Goal: Transaction & Acquisition: Purchase product/service

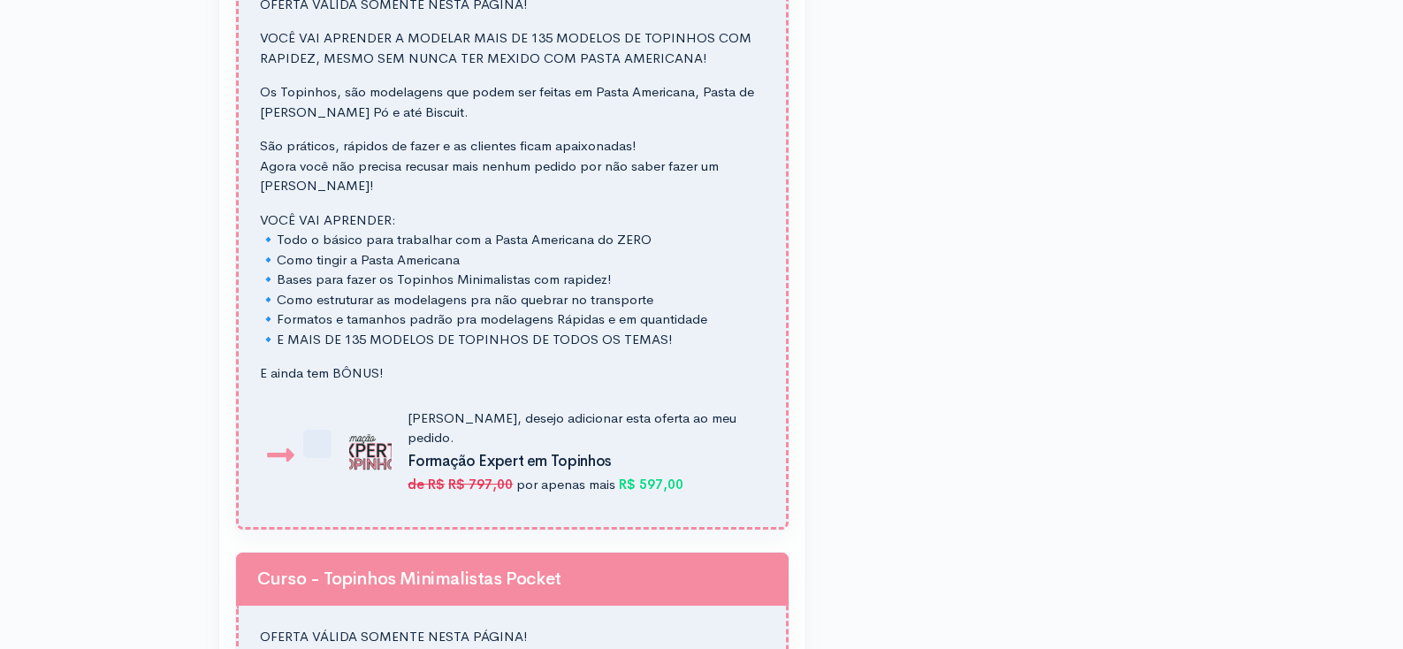
scroll to position [1724, 0]
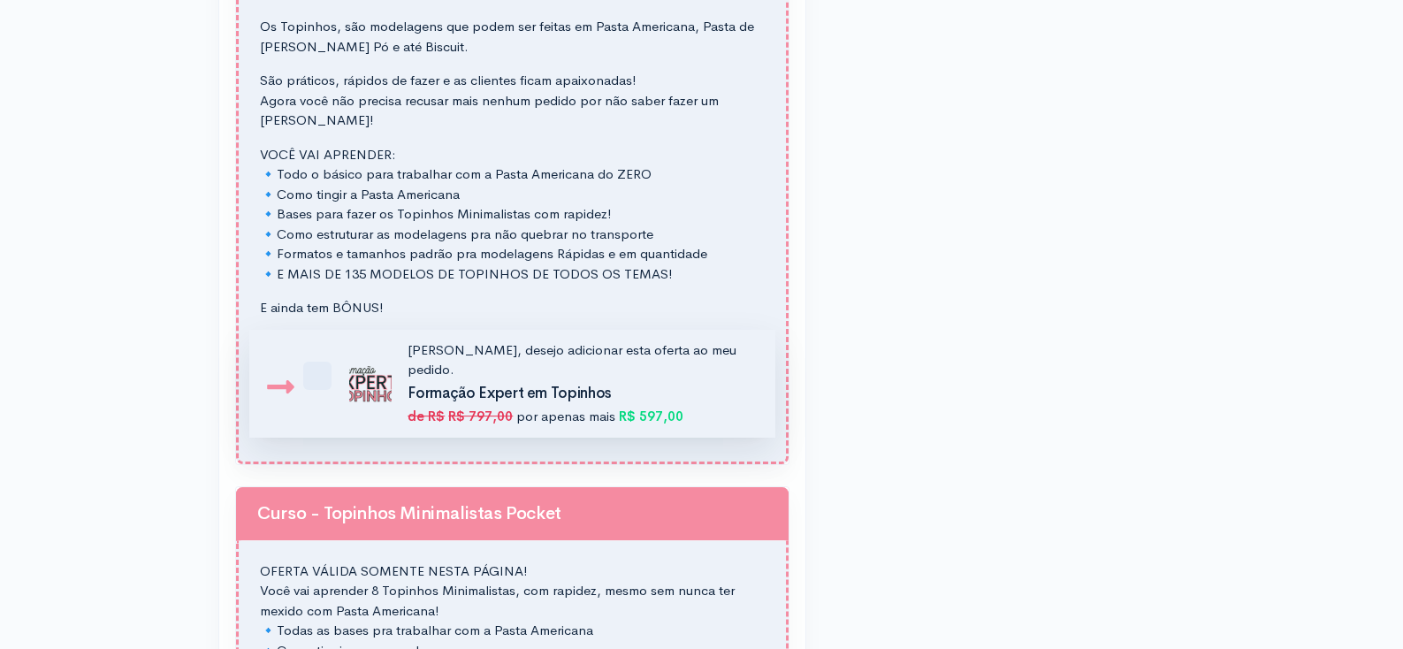
click at [339, 379] on label "[PERSON_NAME], desejo adicionar esta oferta ao meu pedido. Formação Expert em […" at bounding box center [547, 383] width 416 height 87
click at [321, 355] on input "[PERSON_NAME], desejo adicionar esta oferta ao meu pedido. Formação Expert em […" at bounding box center [326, 349] width 11 height 11
checkbox input "true"
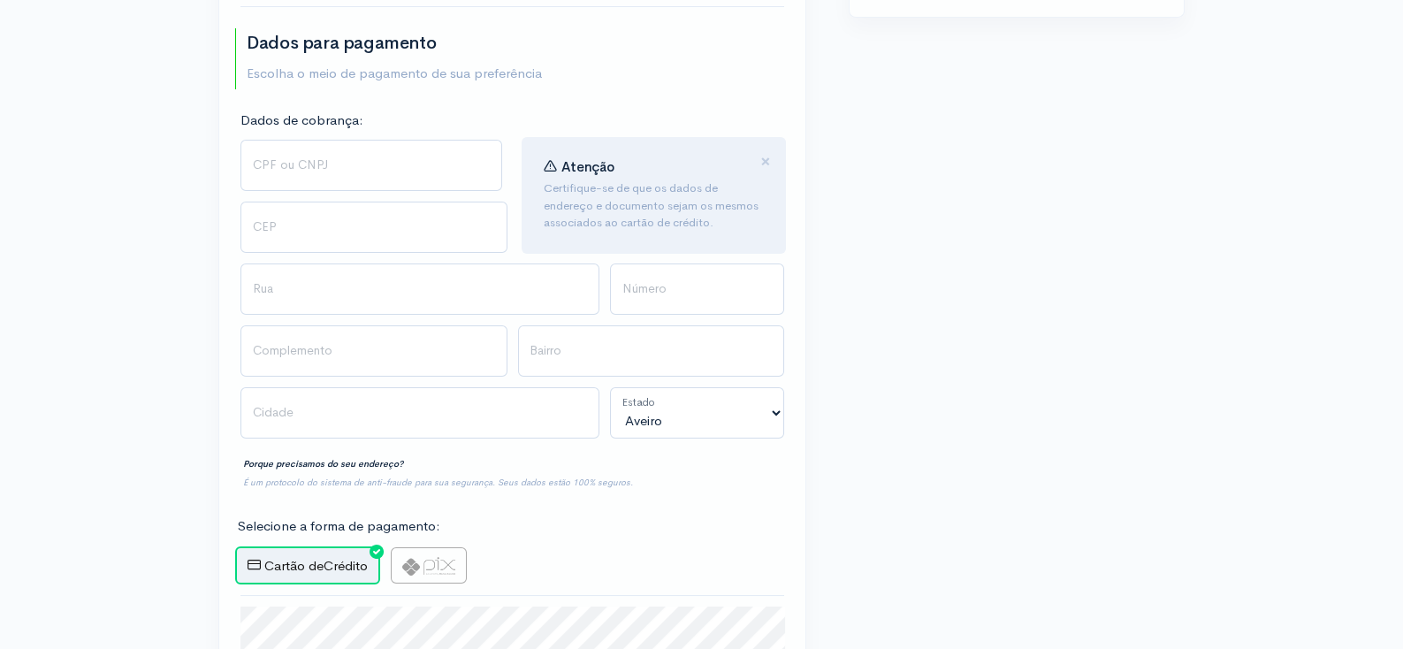
scroll to position [656, 0]
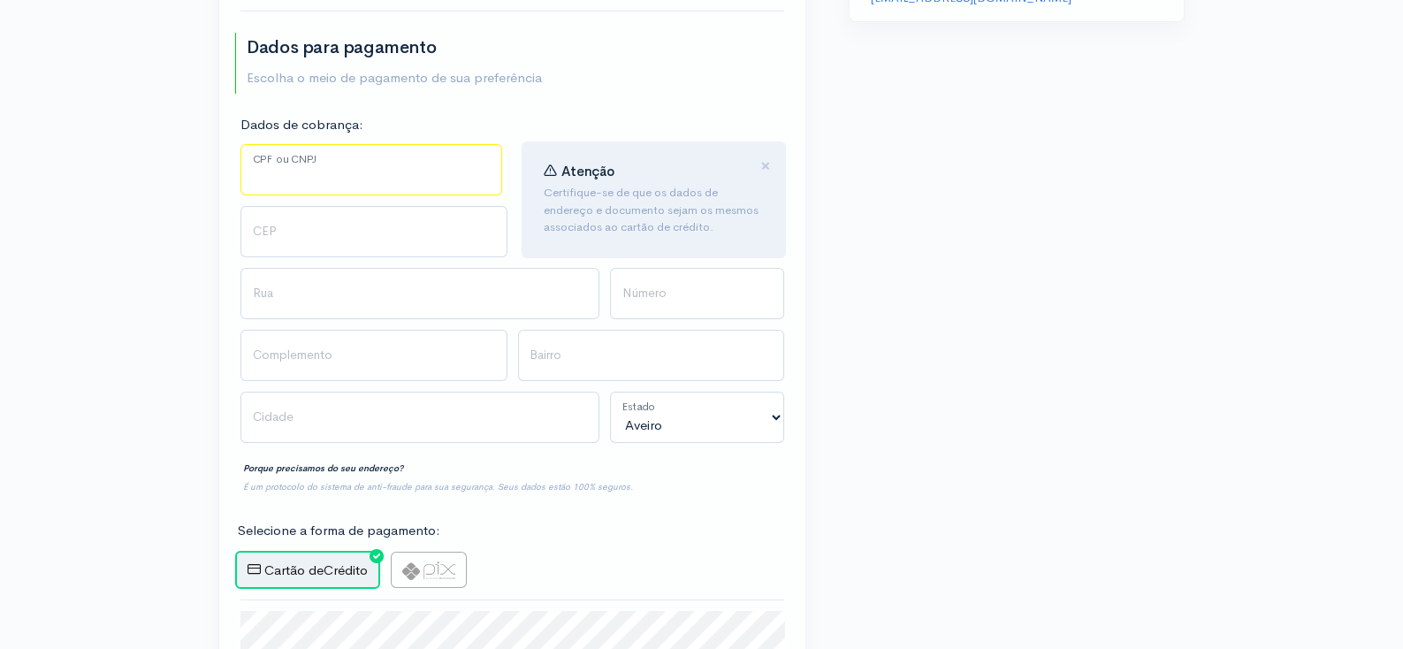
click at [286, 183] on input "CPF ou CNPJ" at bounding box center [372, 169] width 262 height 51
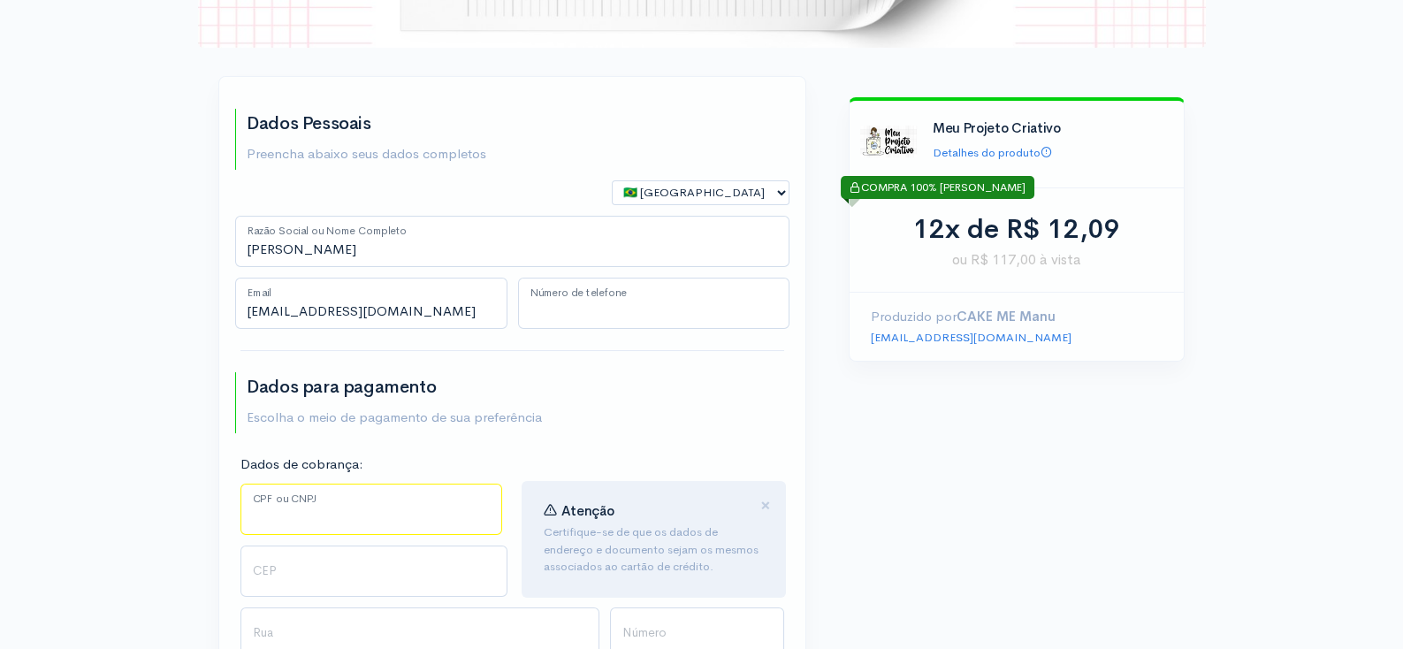
type input "[PHONE_NUMBER]"
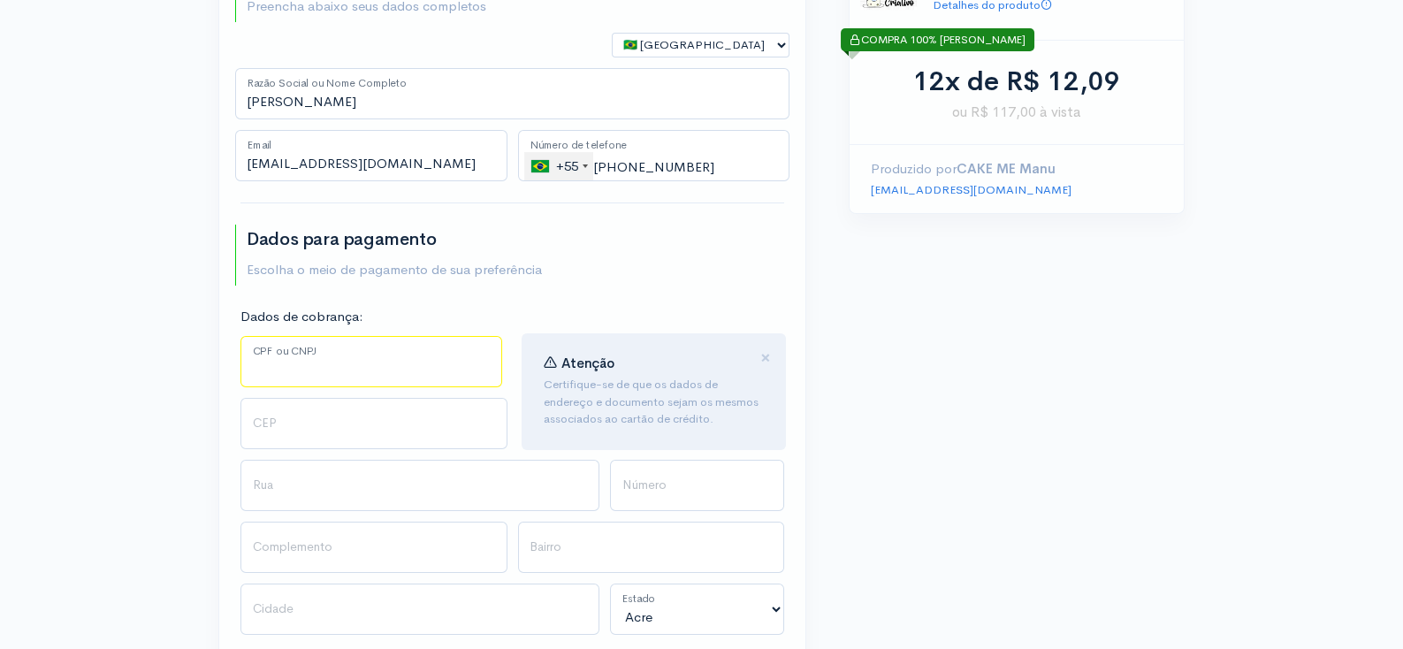
scroll to position [469, 0]
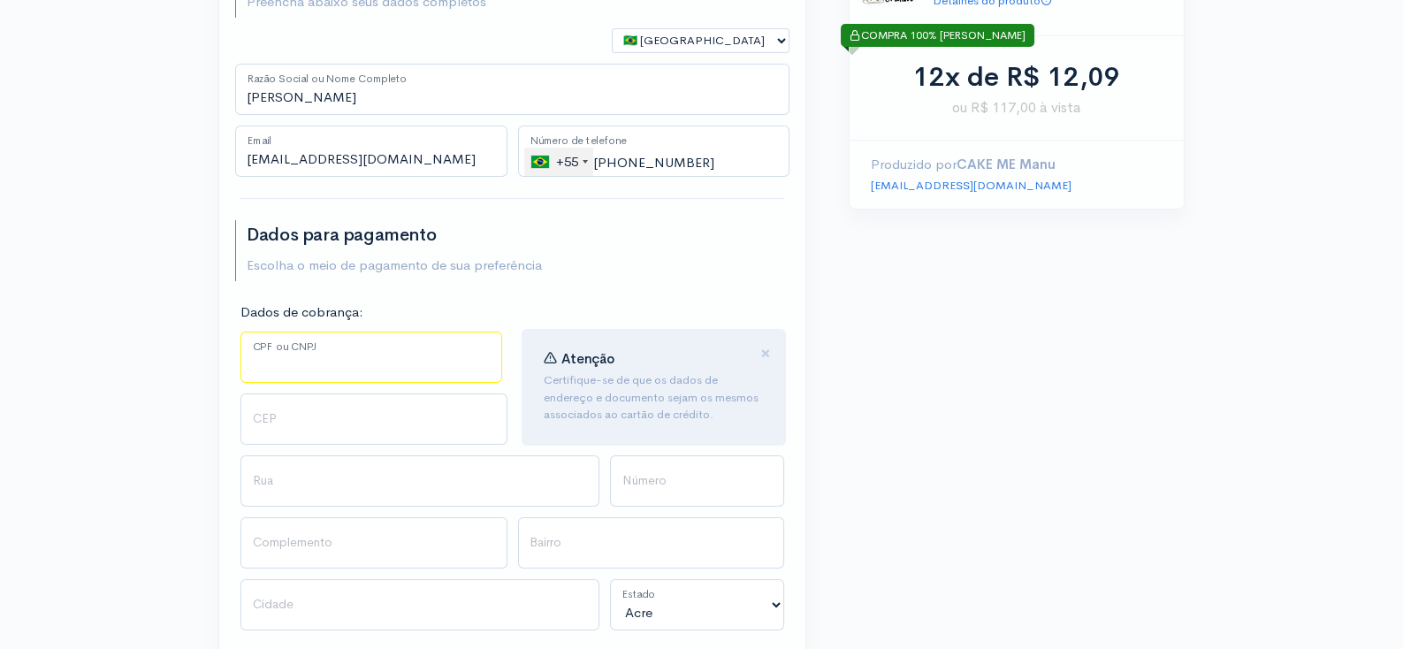
type input "21 99785-4971"
click at [322, 365] on input "CPF ou CNPJ" at bounding box center [372, 357] width 262 height 51
click at [355, 351] on input "38.425.482/24" at bounding box center [372, 357] width 262 height 51
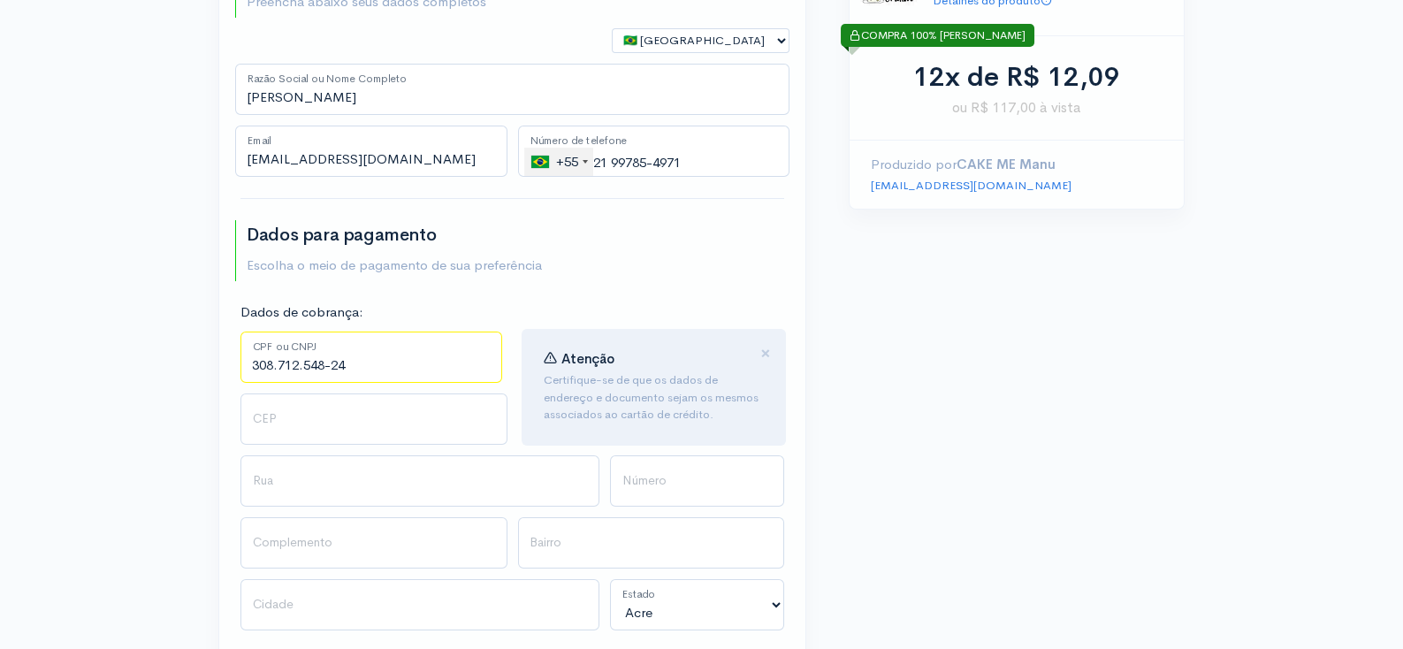
type input "308.712.548-24"
type input "12080090"
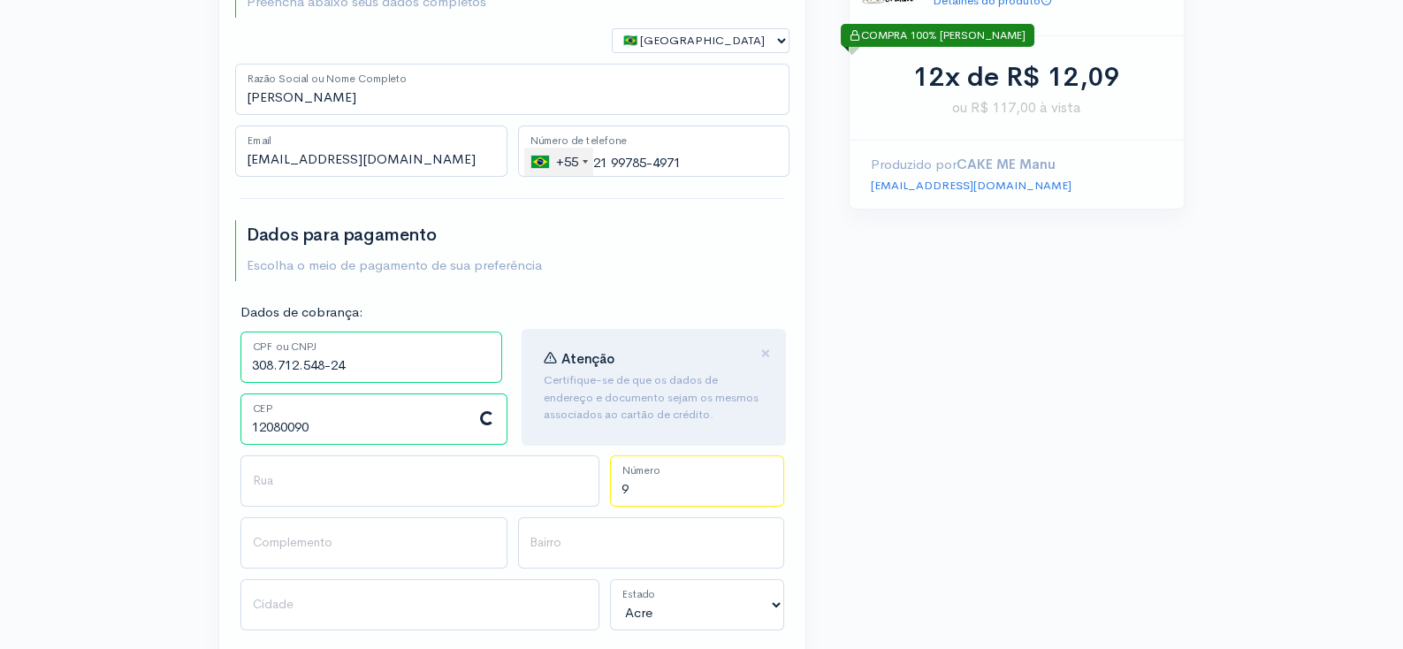
type input "90"
type input "Rua Sete de Setembro"
type input "Jardim Santa Clara"
type input "Taubaté"
select select "SP"
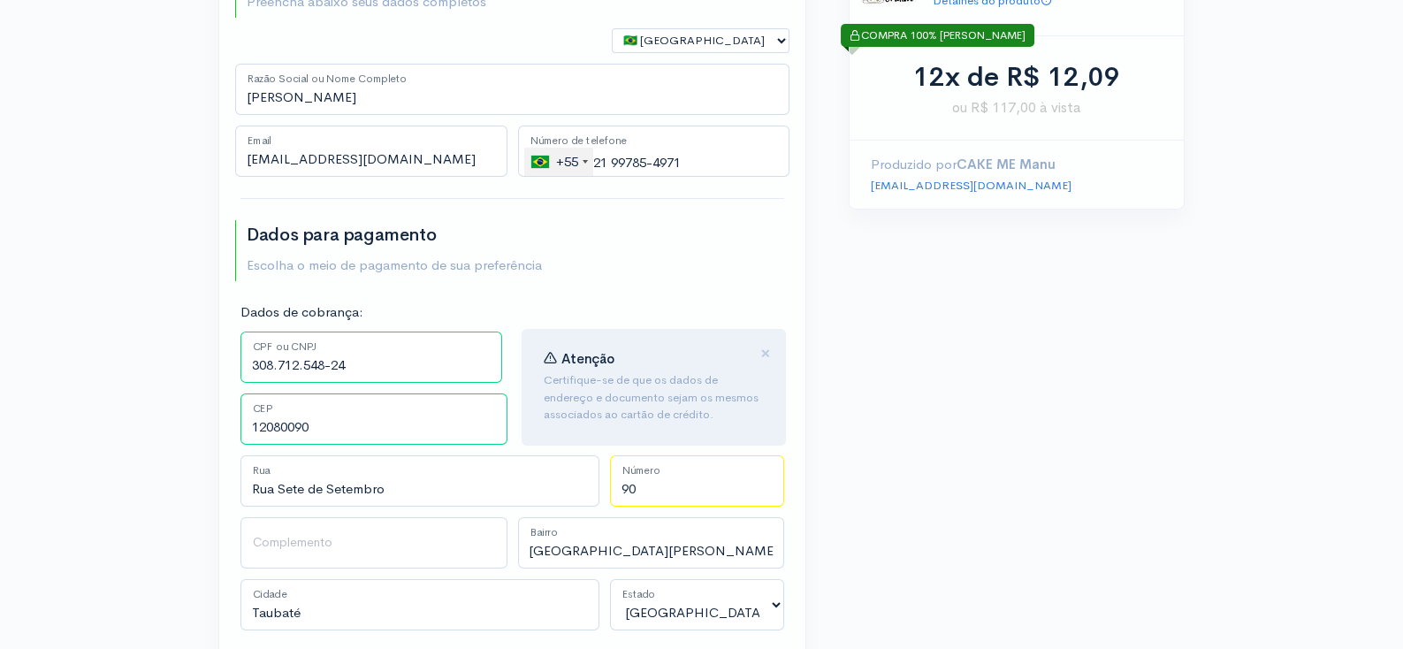
type input "90"
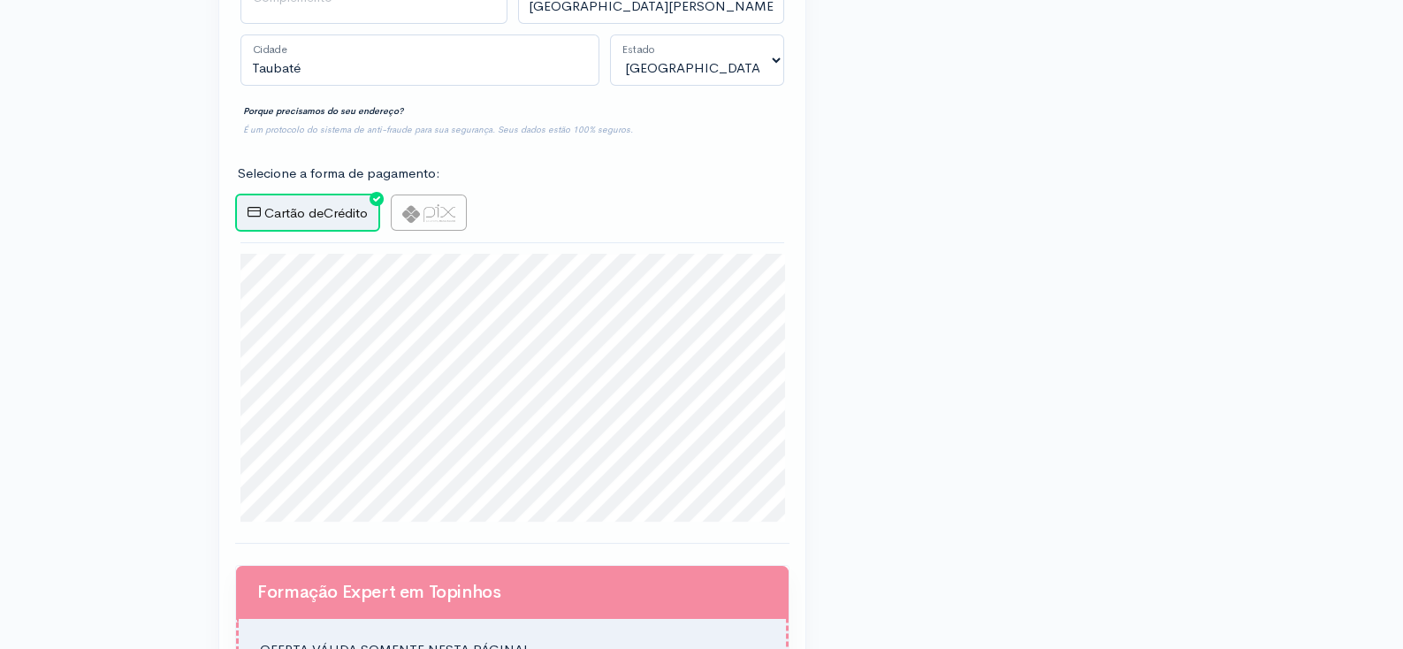
scroll to position [1013, 0]
click at [421, 208] on img at bounding box center [428, 213] width 53 height 19
click at [402, 206] on input "radio" at bounding box center [396, 200] width 11 height 11
radio input "true"
type input "Gerar PIX"
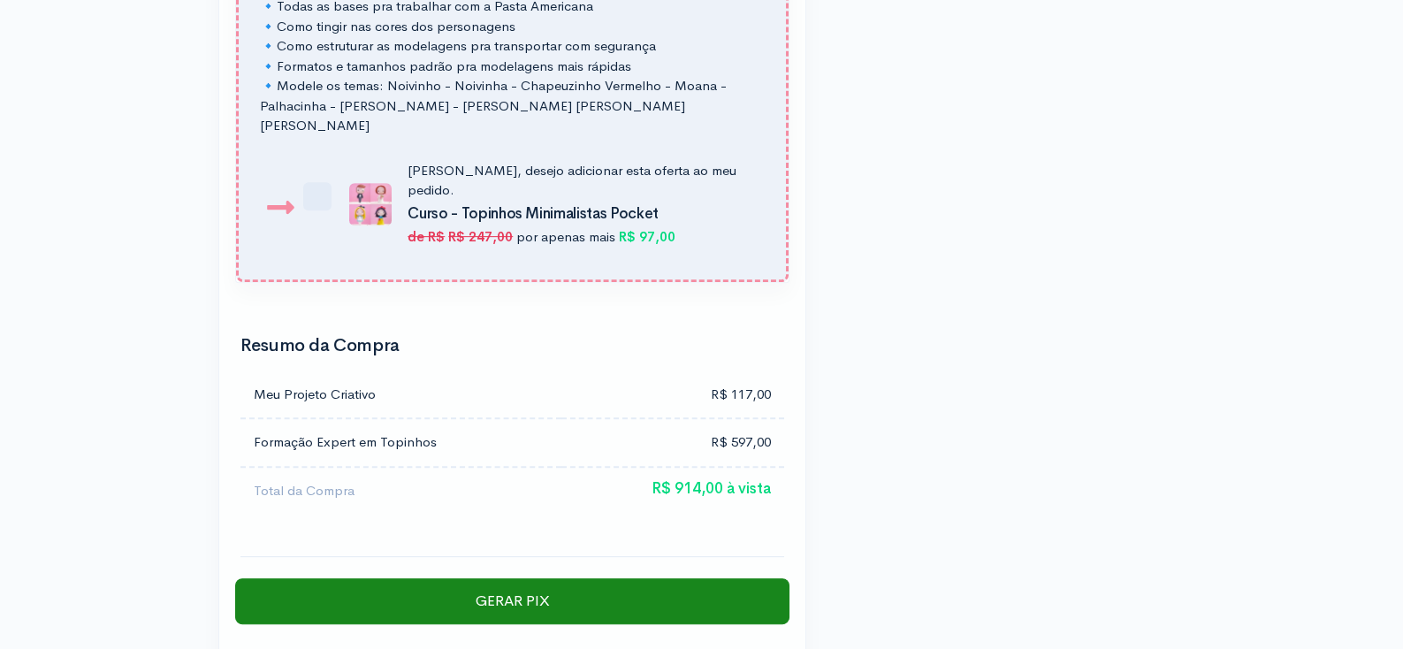
scroll to position [2199, 0]
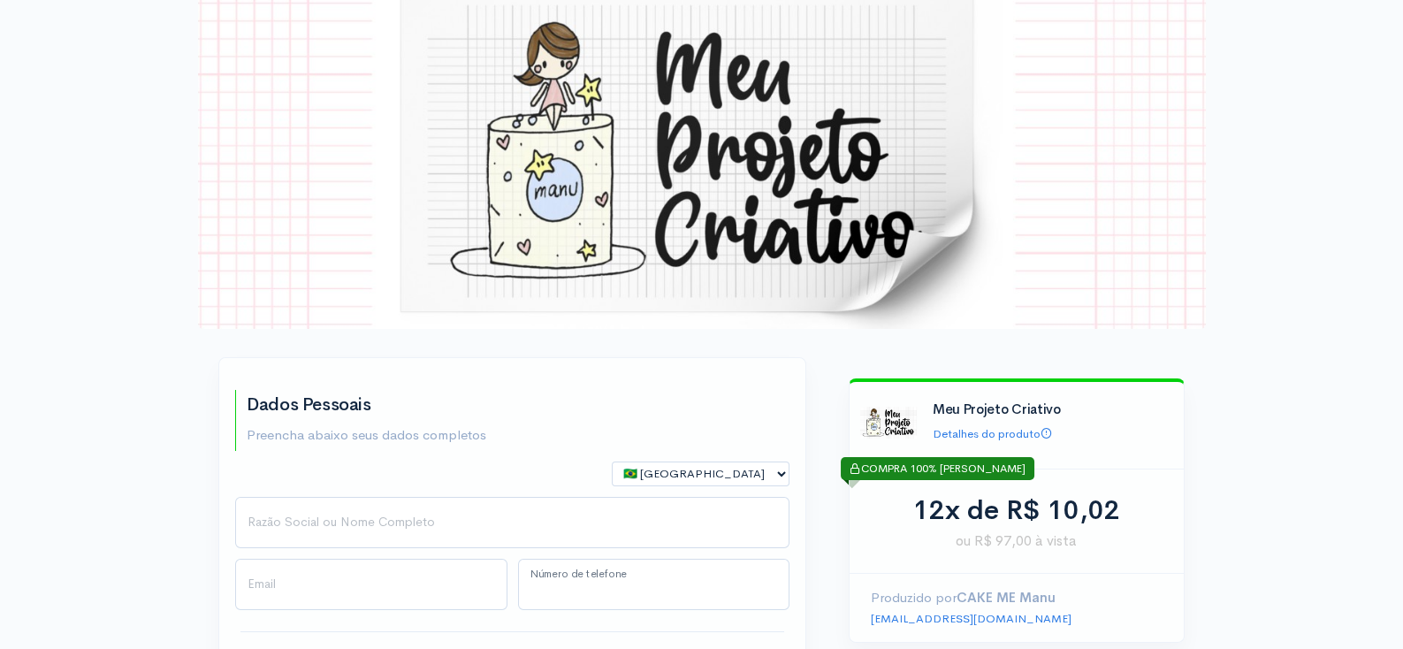
scroll to position [36, 0]
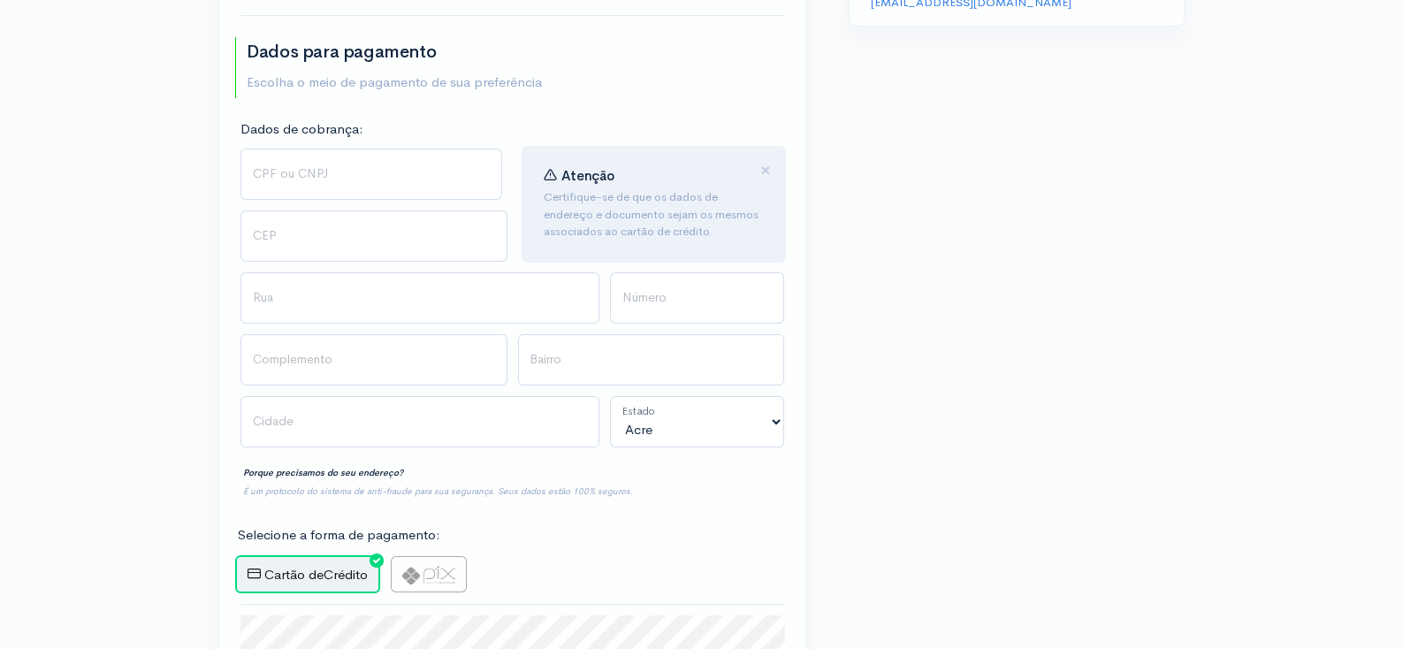
scroll to position [0, 0]
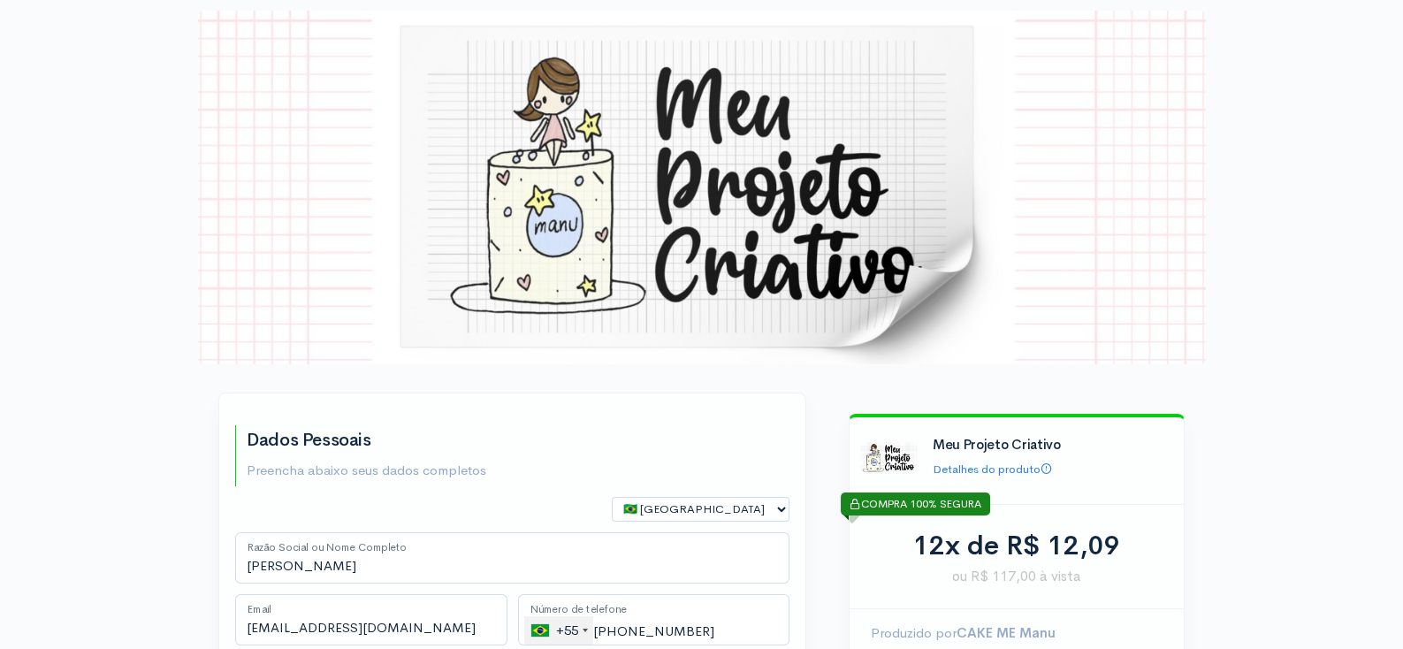
type input "21 99785-4971"
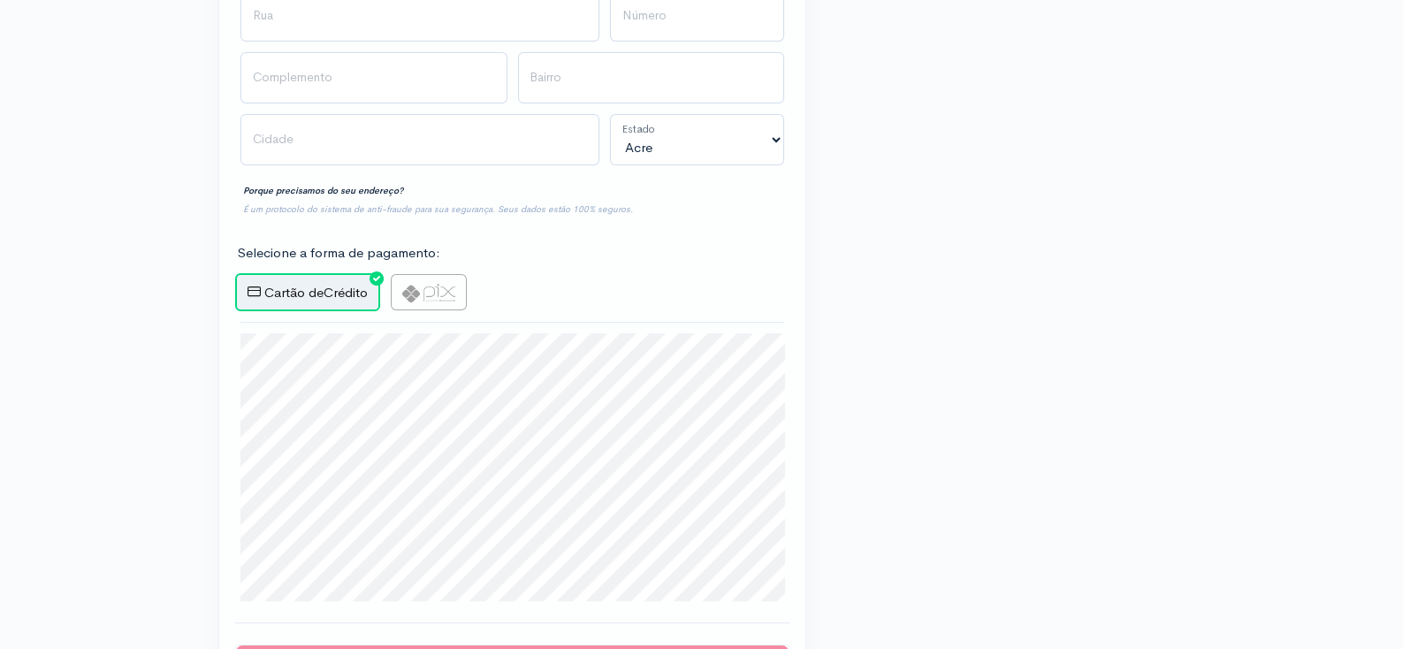
scroll to position [934, 0]
click at [420, 290] on img at bounding box center [428, 293] width 53 height 19
click at [402, 286] on input "radio" at bounding box center [396, 279] width 11 height 11
radio input "true"
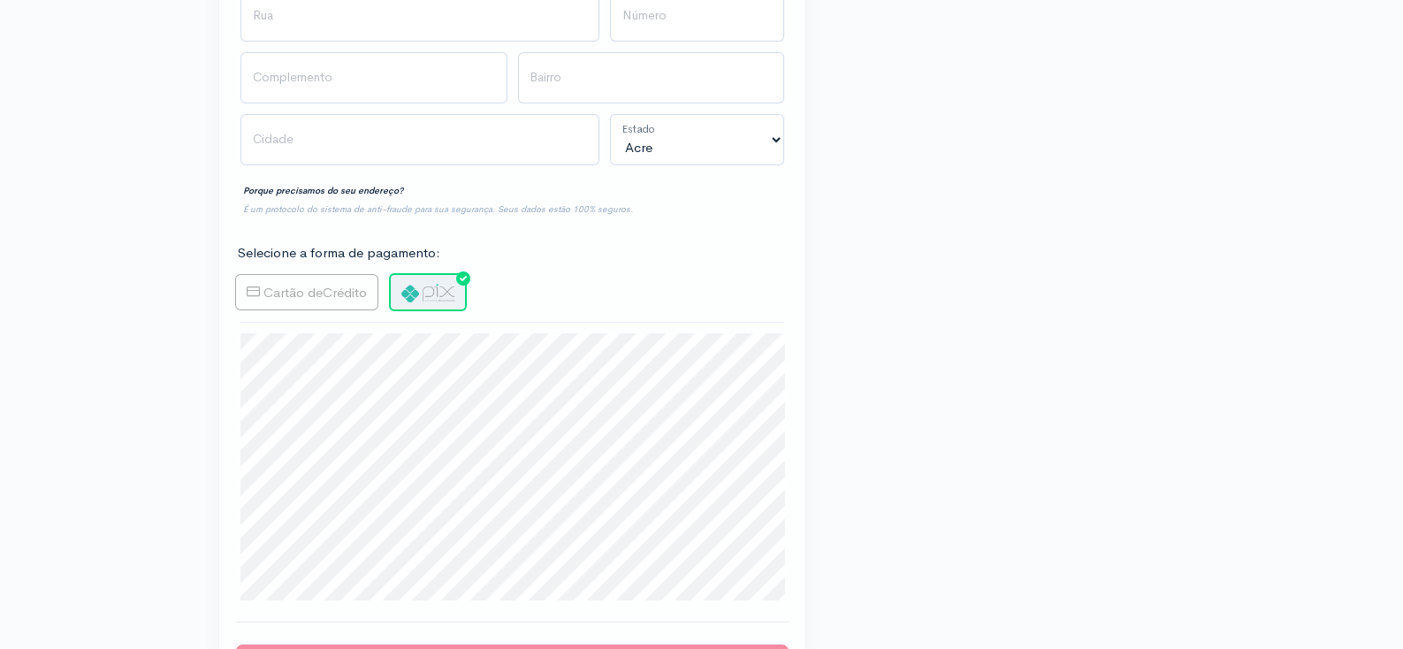
type input "Gerar PIX"
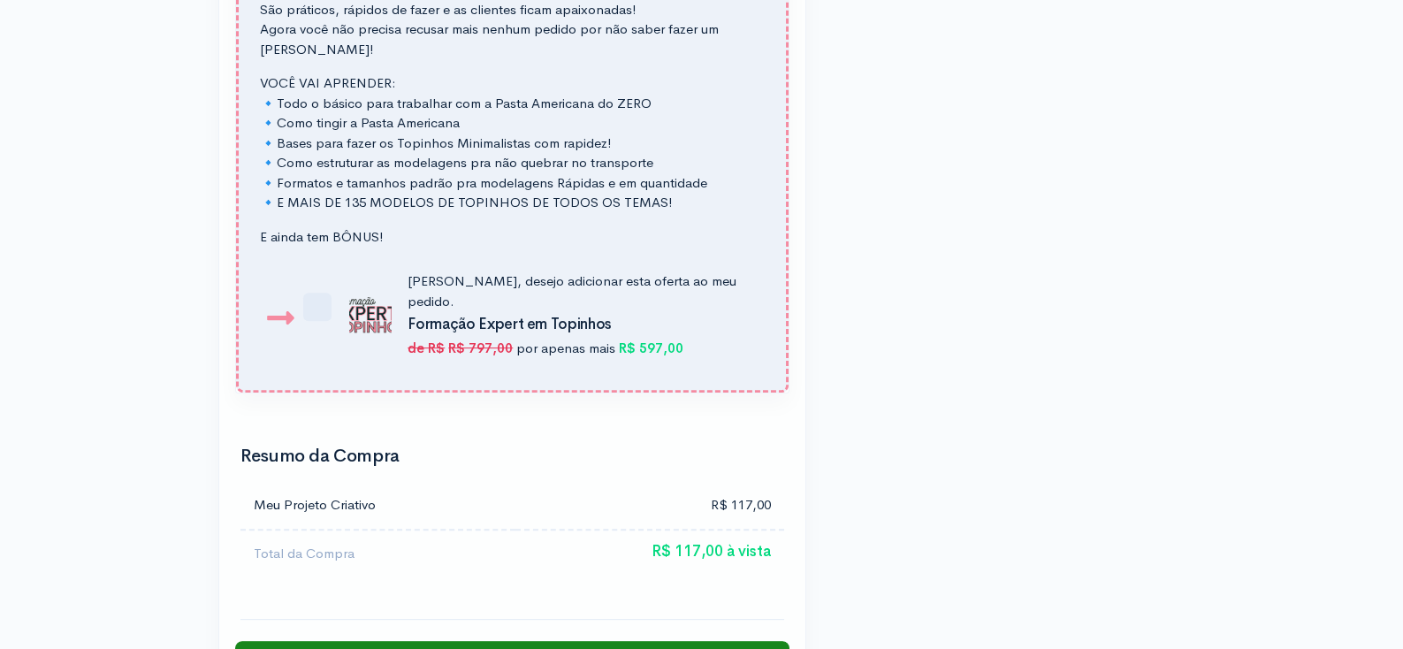
scroll to position [2065, 0]
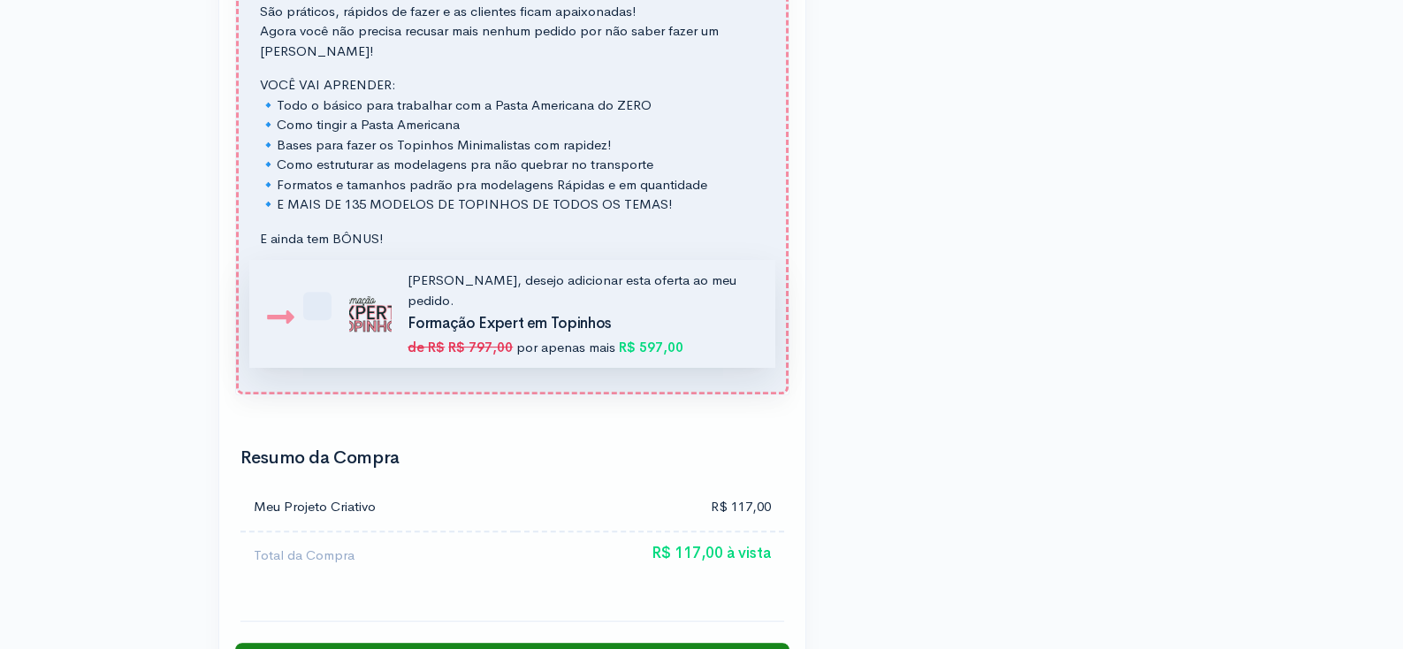
click at [339, 281] on label "[PERSON_NAME], desejo adicionar esta oferta ao meu pedido. Formação Expert em […" at bounding box center [547, 314] width 416 height 87
click at [321, 281] on input "[PERSON_NAME], desejo adicionar esta oferta ao meu pedido. Formação Expert em […" at bounding box center [326, 280] width 11 height 11
checkbox input "true"
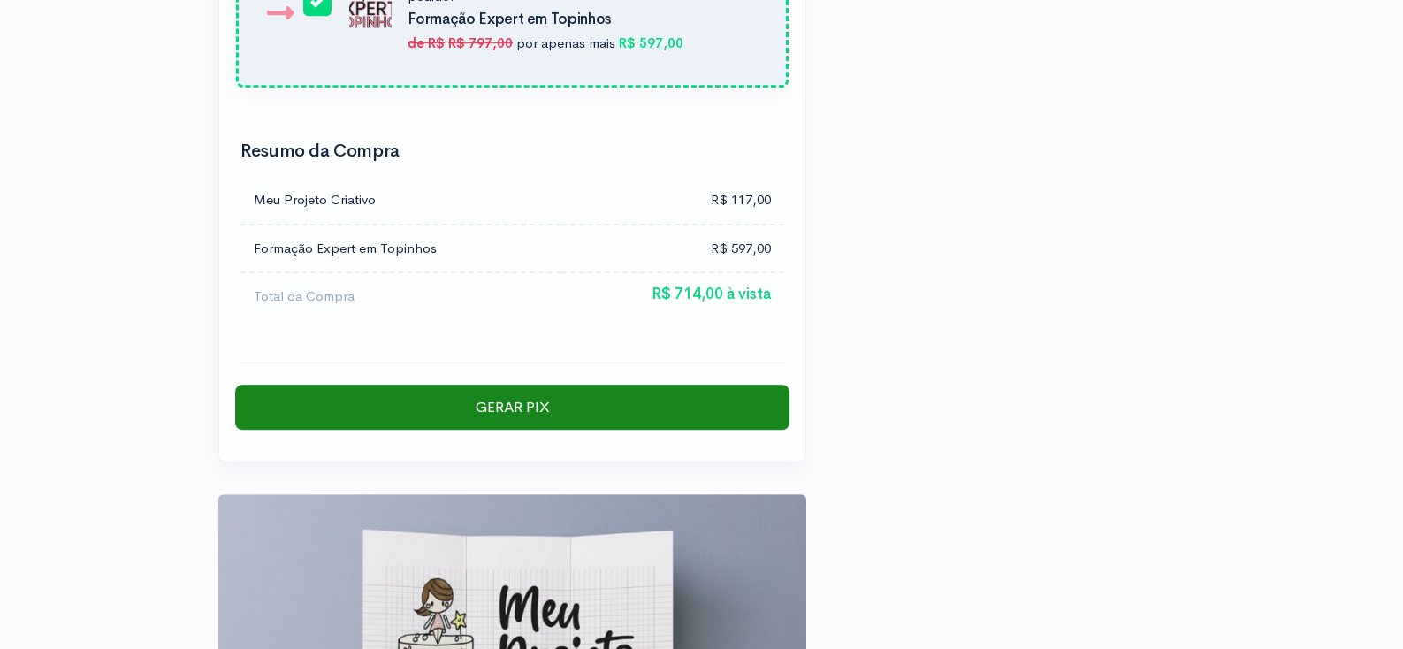
scroll to position [2372, 0]
